Goal: Information Seeking & Learning: Learn about a topic

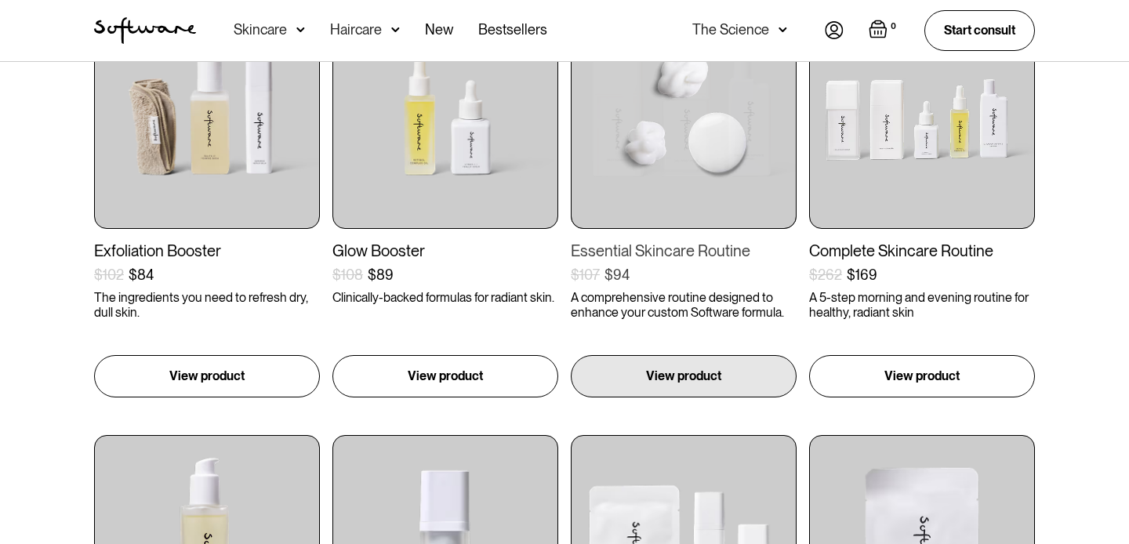
scroll to position [405, 0]
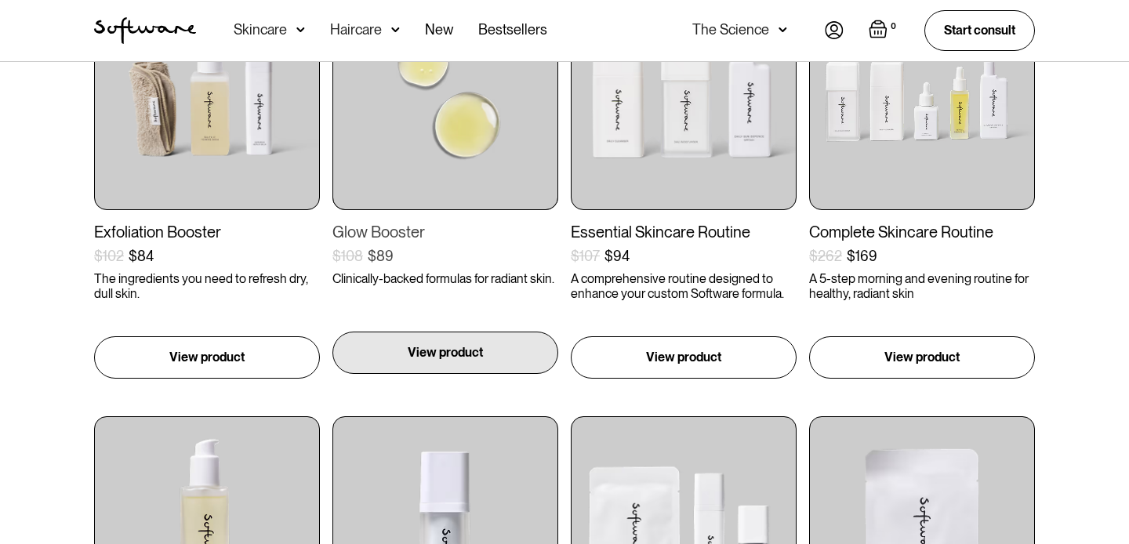
click at [445, 344] on p "View product" at bounding box center [445, 352] width 75 height 19
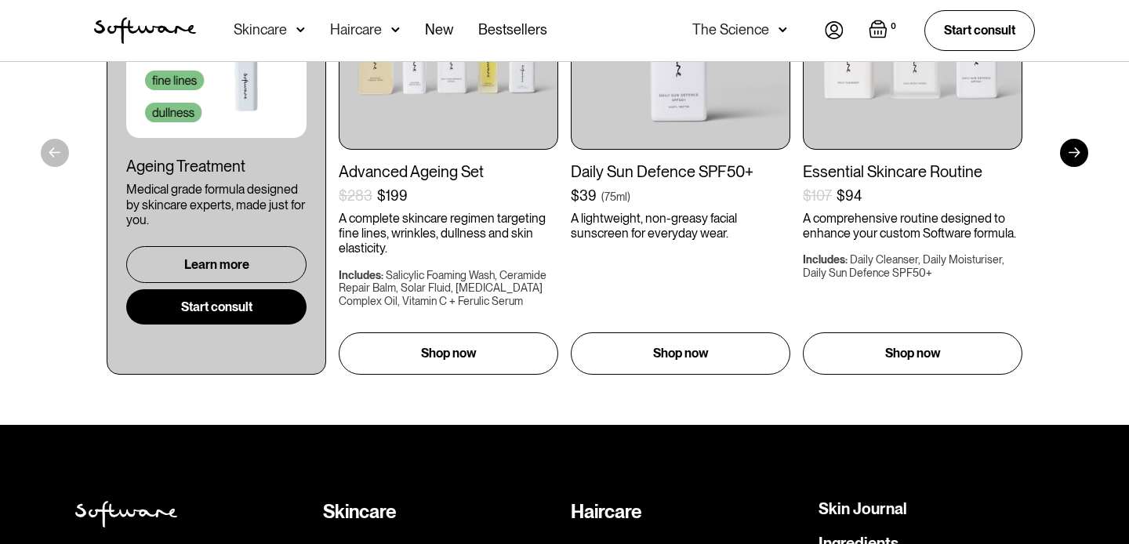
scroll to position [2828, 0]
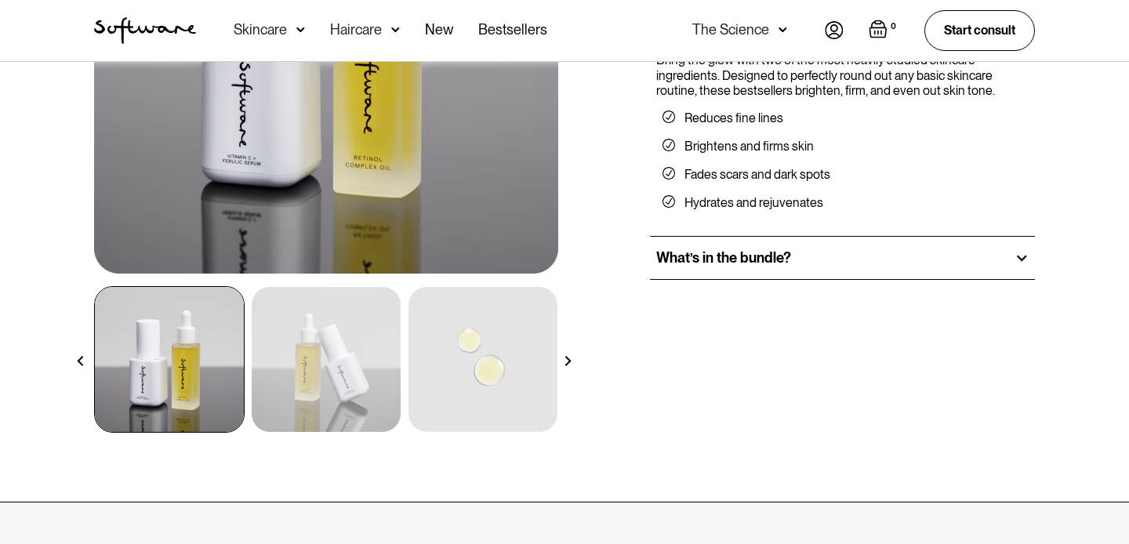
scroll to position [280, 0]
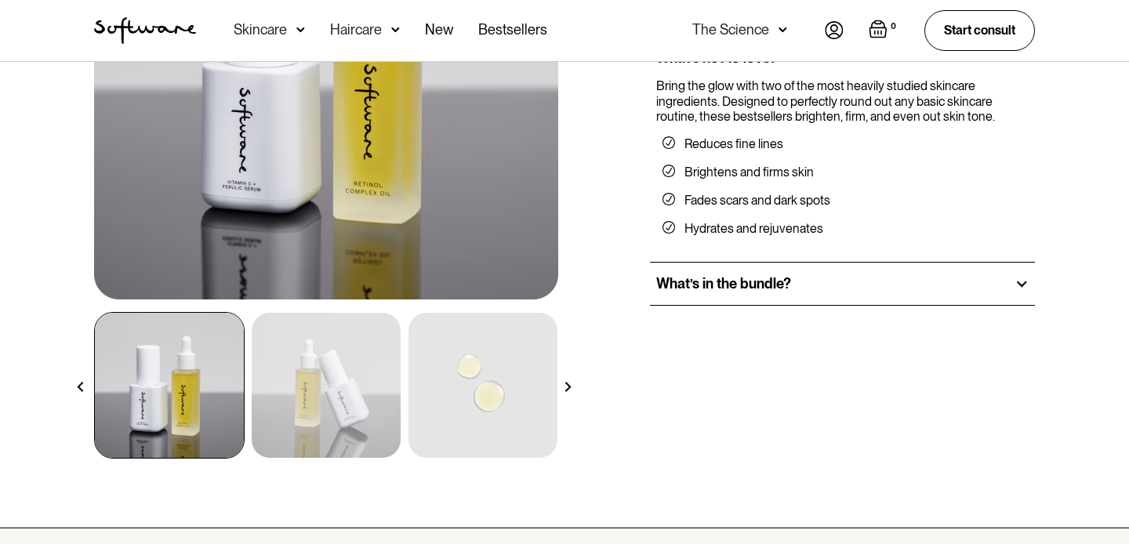
click at [943, 280] on div "What’s in the bundle?" at bounding box center [842, 284] width 385 height 42
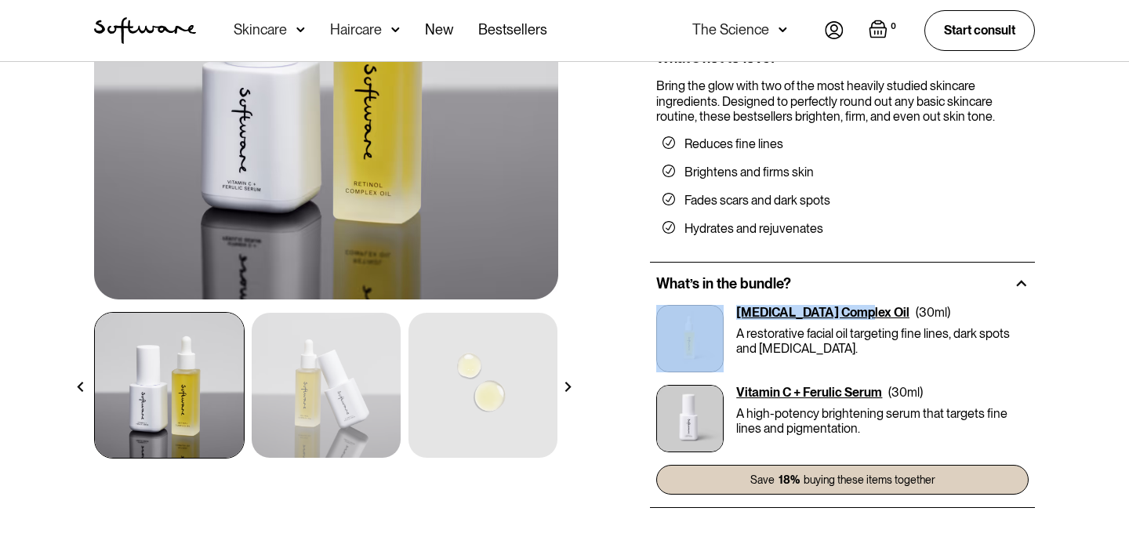
drag, startPoint x: 849, startPoint y: 311, endPoint x: 729, endPoint y: 311, distance: 119.2
click at [729, 311] on div "Retinol Complex Oil ( 30ml ) A restorative facial oil targeting fine lines, dar…" at bounding box center [842, 338] width 373 height 67
copy div "[MEDICAL_DATA] Complex Oil"
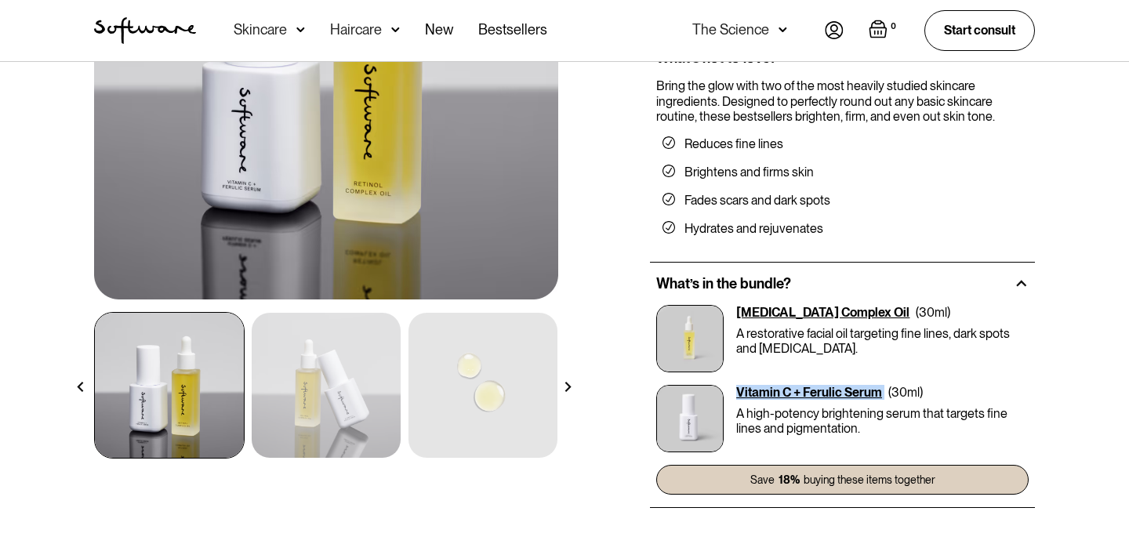
drag, startPoint x: 885, startPoint y: 392, endPoint x: 736, endPoint y: 391, distance: 149.0
click at [736, 391] on div "Vitamin C + Ferulic Serum ( 30ml ) A high-potency brightening serum that target…" at bounding box center [842, 418] width 373 height 67
copy div "Vitamin C + Ferulic Serum"
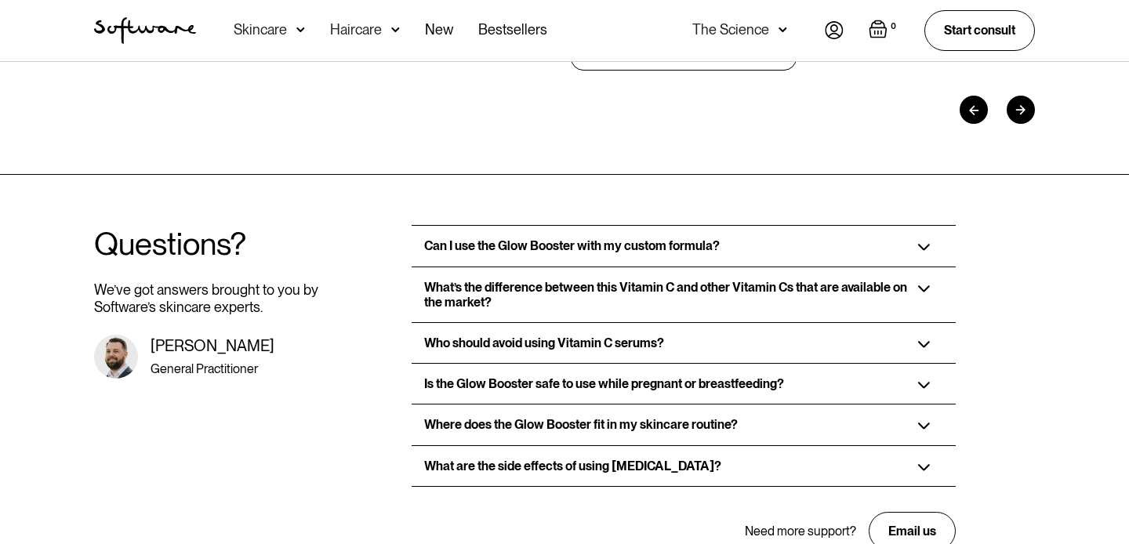
scroll to position [2323, 0]
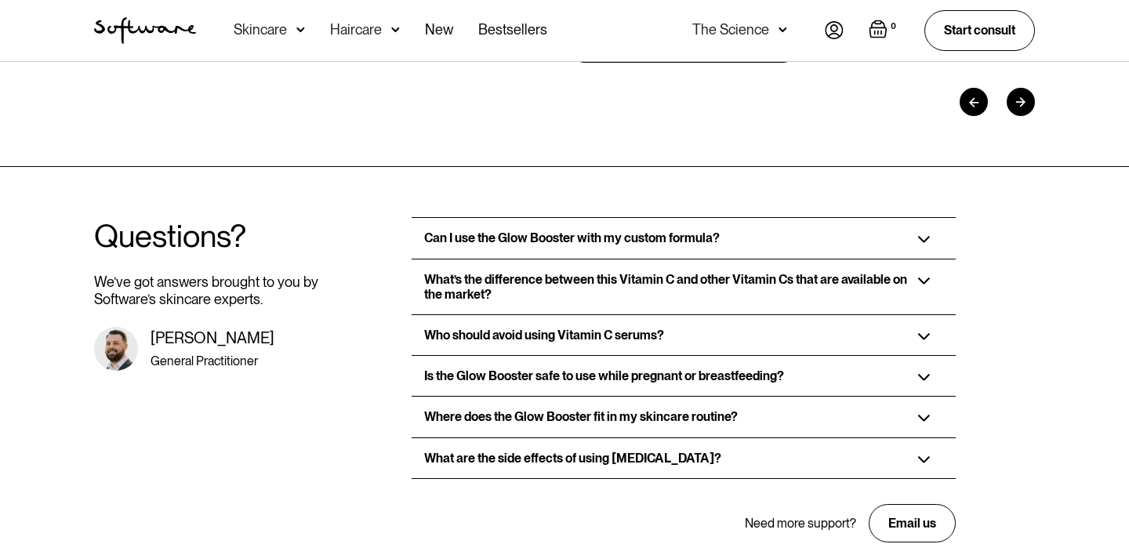
click at [736, 218] on div "Can I use the Glow Booster with my custom formula?" at bounding box center [683, 238] width 543 height 40
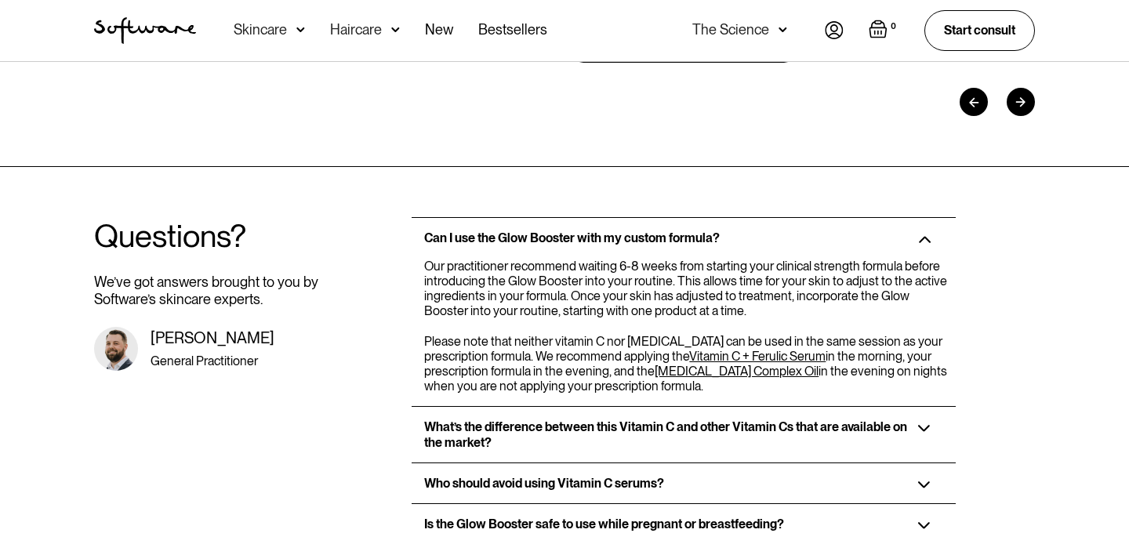
drag, startPoint x: 422, startPoint y: 247, endPoint x: 642, endPoint y: 381, distance: 258.0
click at [642, 381] on div "Can I use the Glow Booster with my custom formula? Our practitioner recommend w…" at bounding box center [683, 311] width 543 height 189
copy div "Our practitioner recommend waiting 6-8 weeks from starting your clinical streng…"
